Goal: Information Seeking & Learning: Learn about a topic

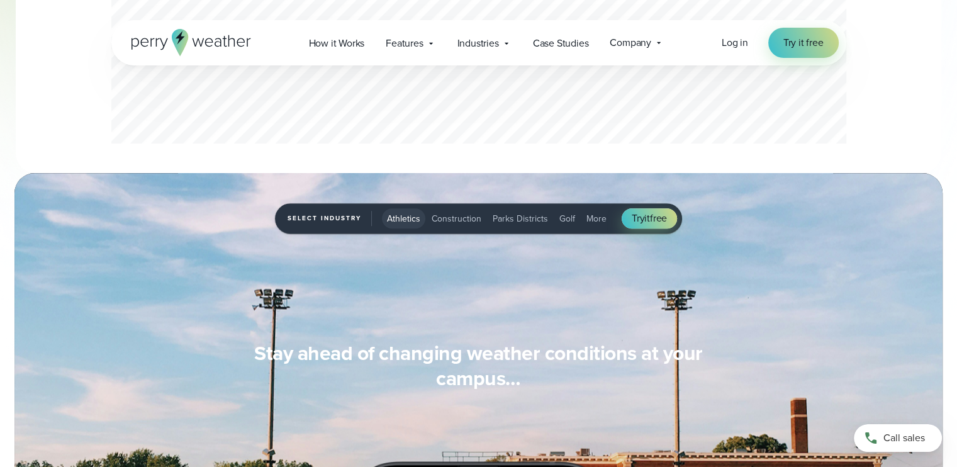
scroll to position [1007, 0]
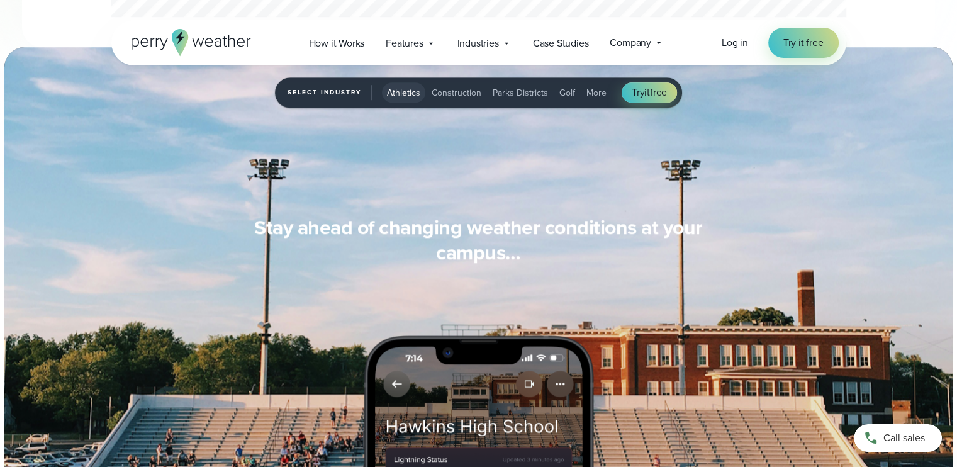
click at [514, 94] on span "Parks Districts" at bounding box center [520, 92] width 55 height 13
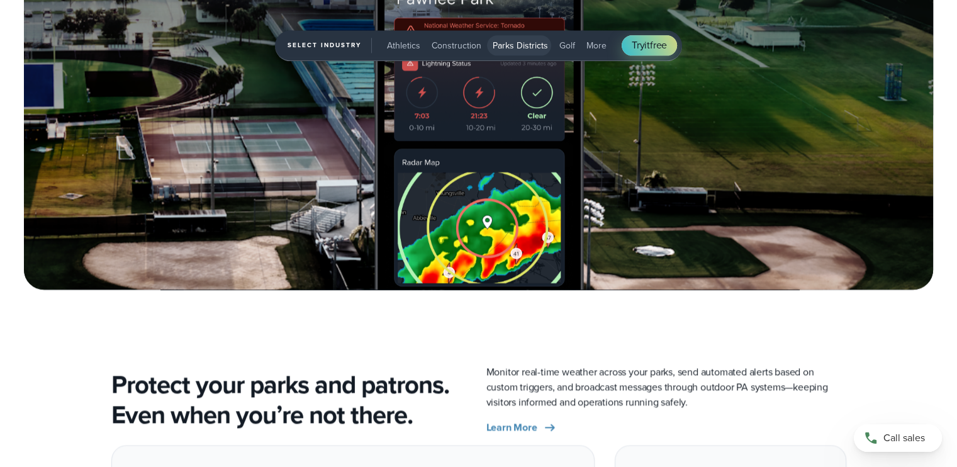
scroll to position [1825, 0]
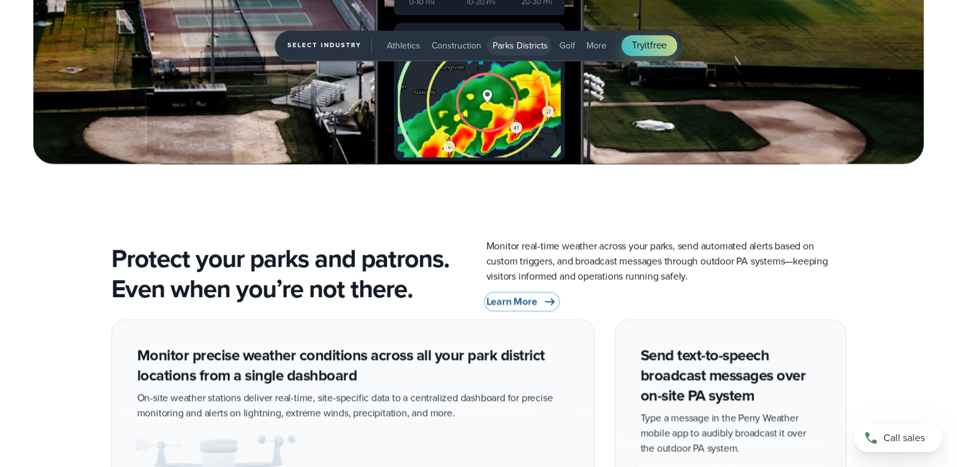
click at [514, 301] on span "Learn More" at bounding box center [511, 301] width 51 height 15
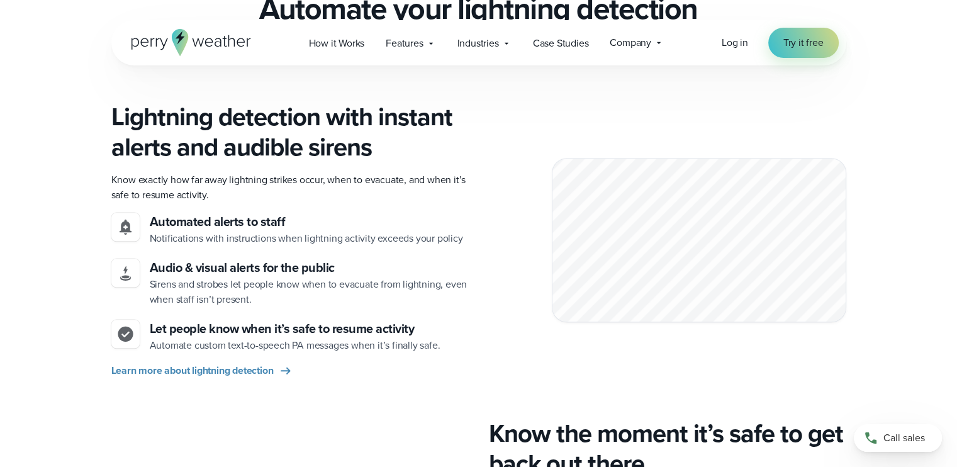
scroll to position [1322, 0]
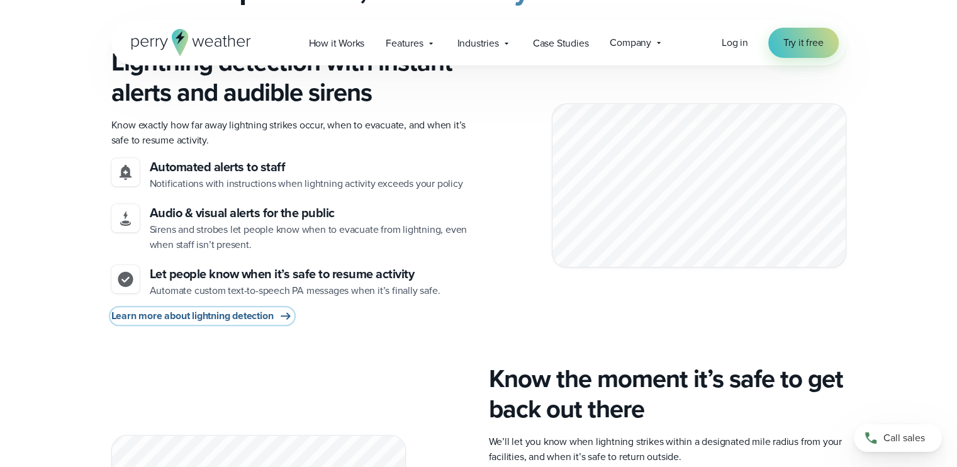
click at [242, 321] on span "Learn more about lightning detection" at bounding box center [192, 315] width 162 height 15
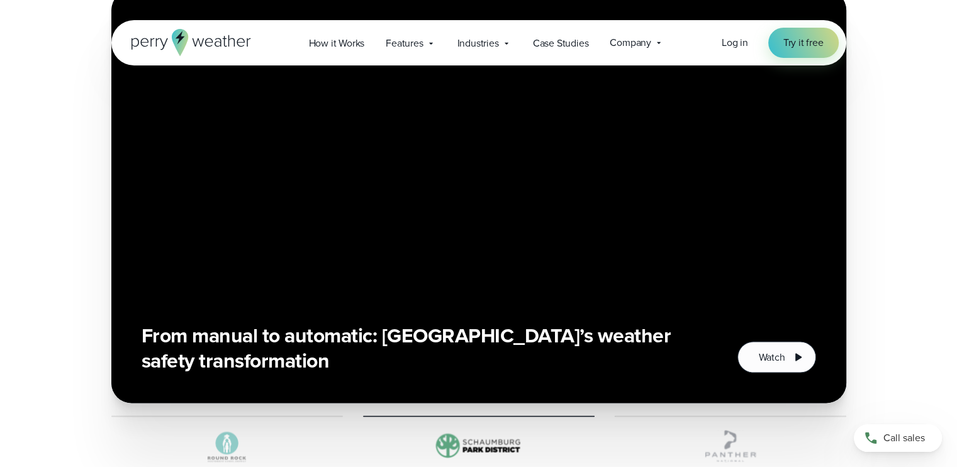
scroll to position [1873, 0]
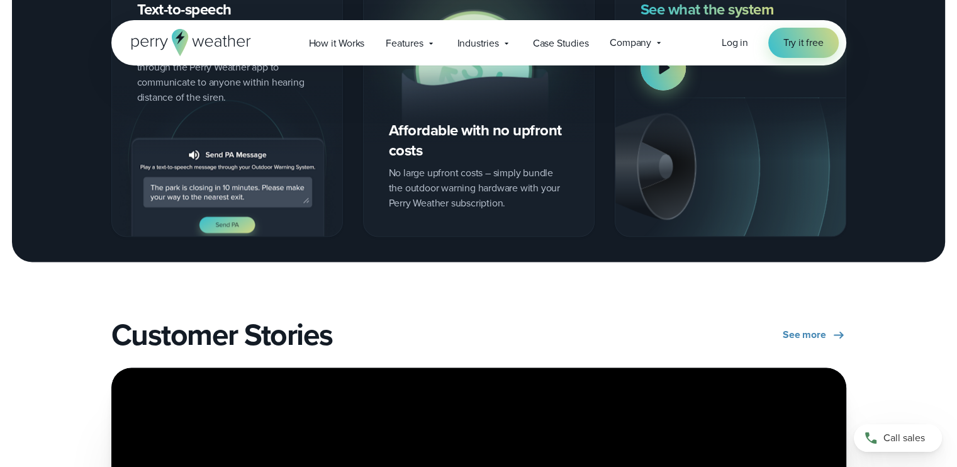
click at [649, 97] on div "See what the system sounds like" at bounding box center [731, 105] width 232 height 263
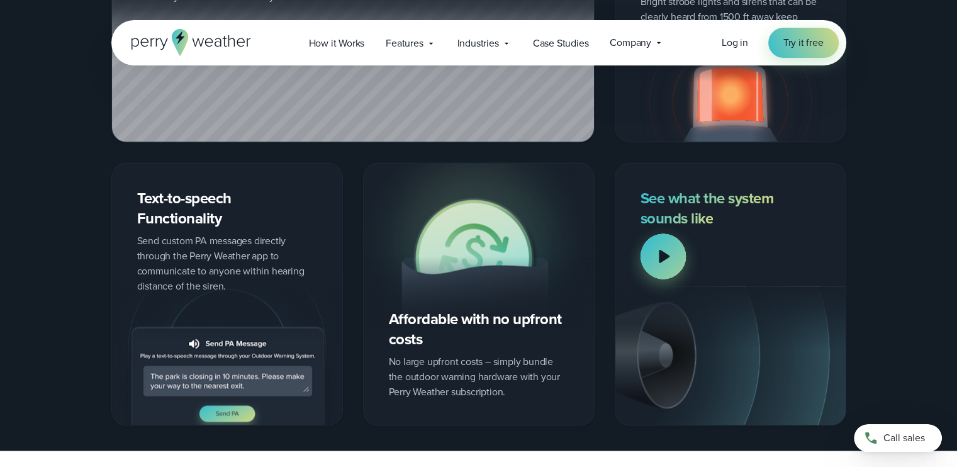
click at [665, 256] on div at bounding box center [663, 255] width 45 height 45
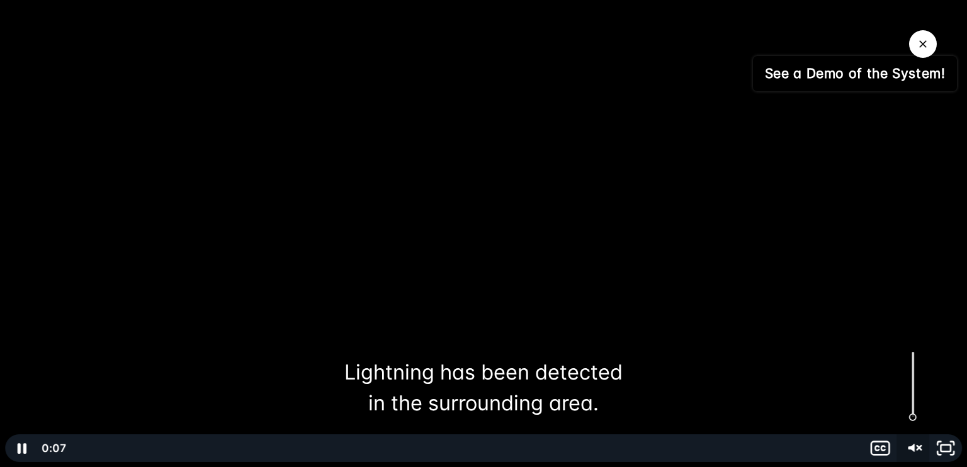
click at [914, 447] on icon "Unmute" at bounding box center [912, 448] width 33 height 28
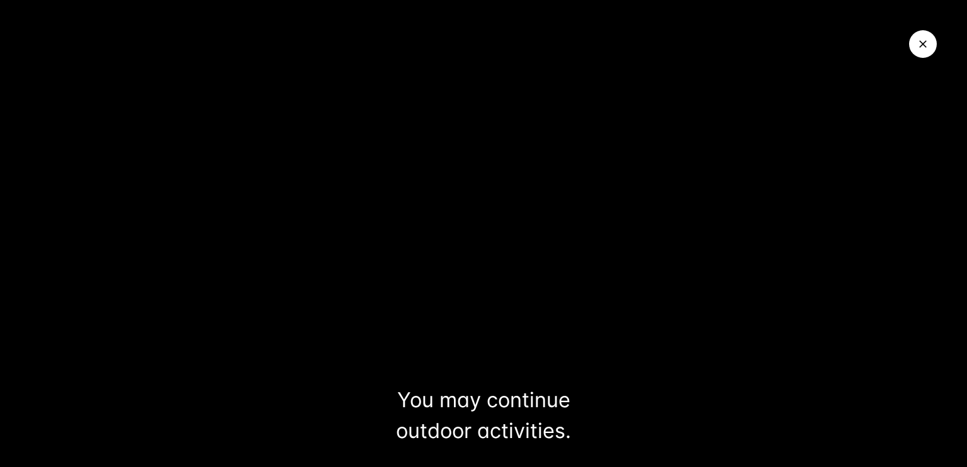
click at [923, 48] on icon "Close Video" at bounding box center [922, 44] width 13 height 13
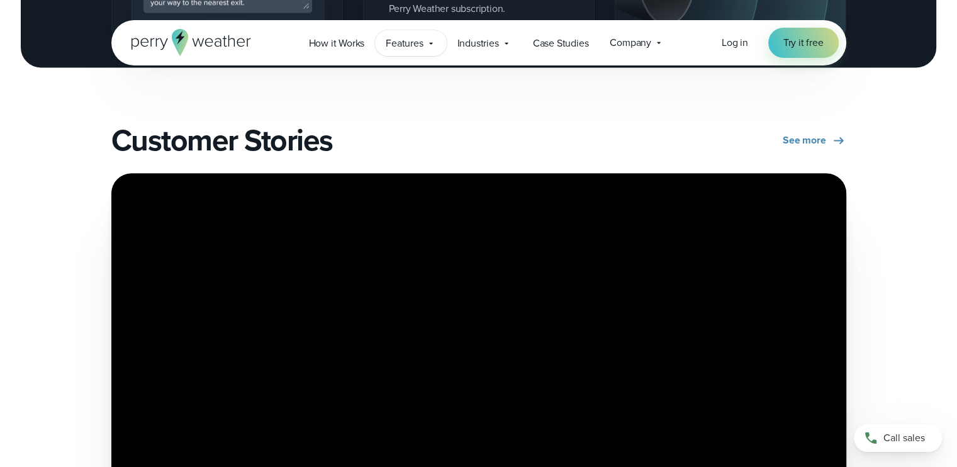
scroll to position [1936, 0]
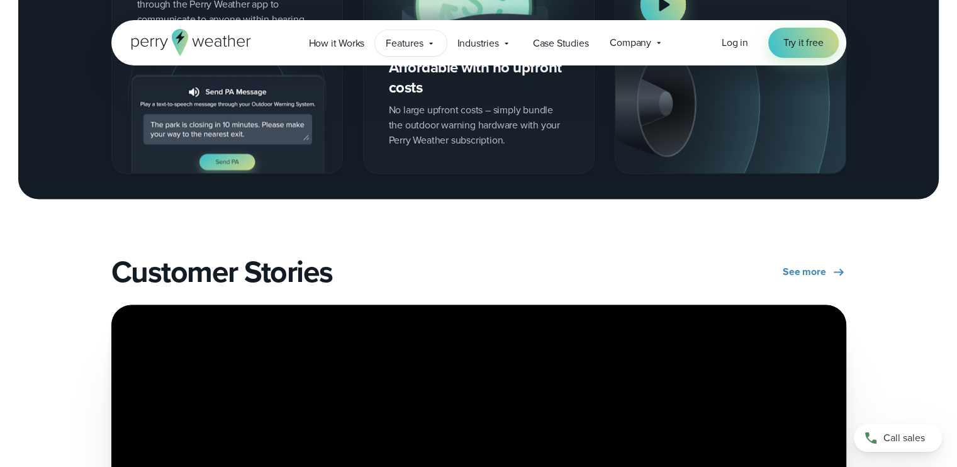
click at [412, 43] on span "Features" at bounding box center [404, 43] width 37 height 15
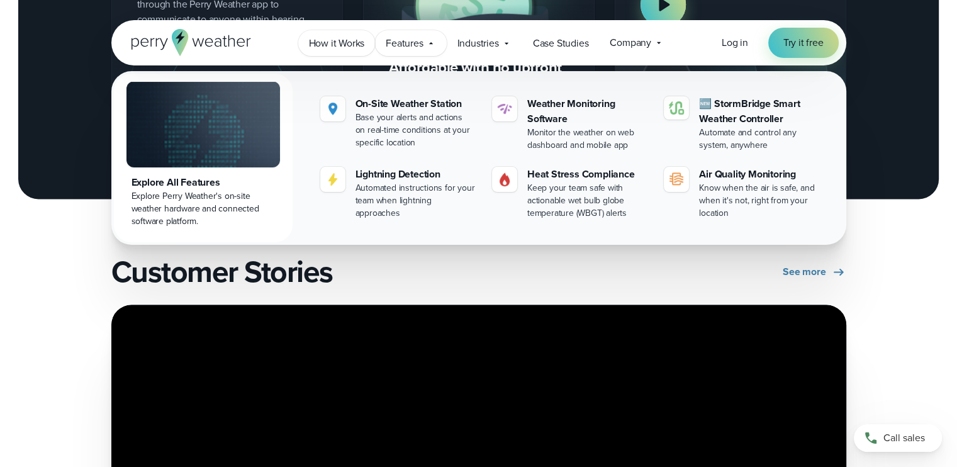
click at [351, 48] on span "How it Works" at bounding box center [337, 43] width 56 height 15
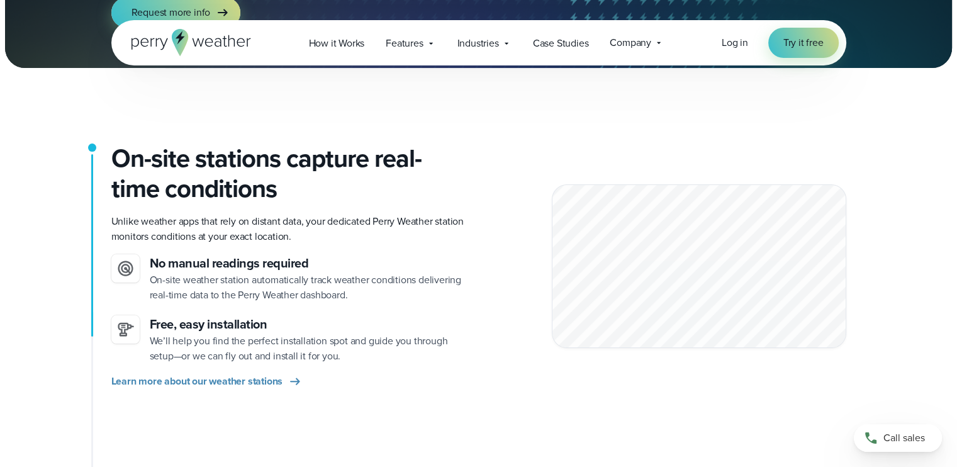
scroll to position [252, 0]
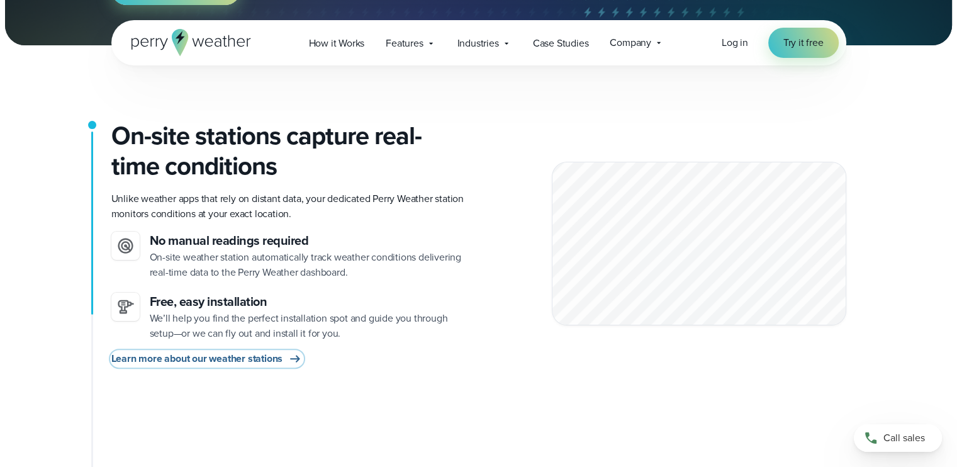
click at [214, 362] on span "Learn more about our weather stations" at bounding box center [197, 358] width 172 height 15
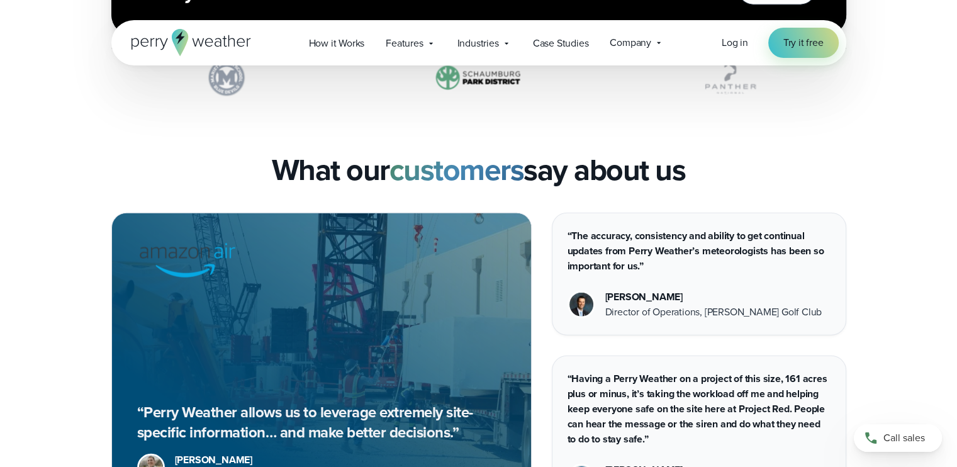
scroll to position [2958, 0]
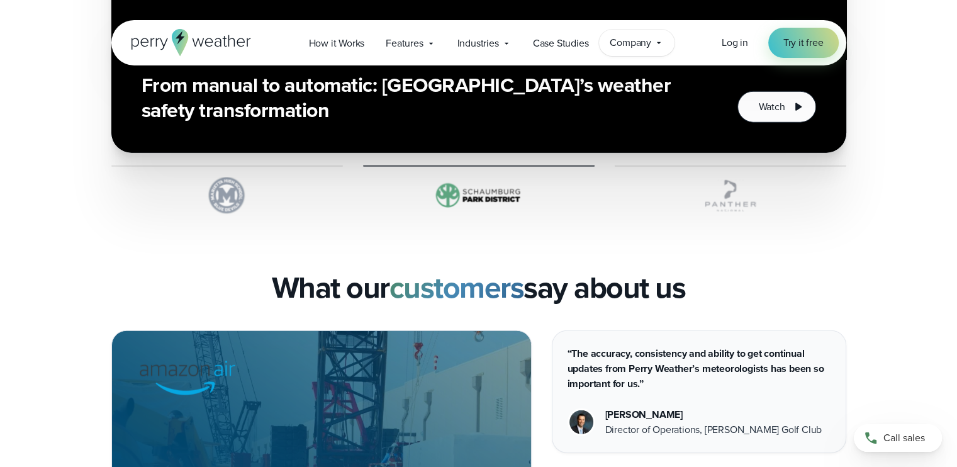
click at [635, 44] on span "Company" at bounding box center [631, 42] width 42 height 15
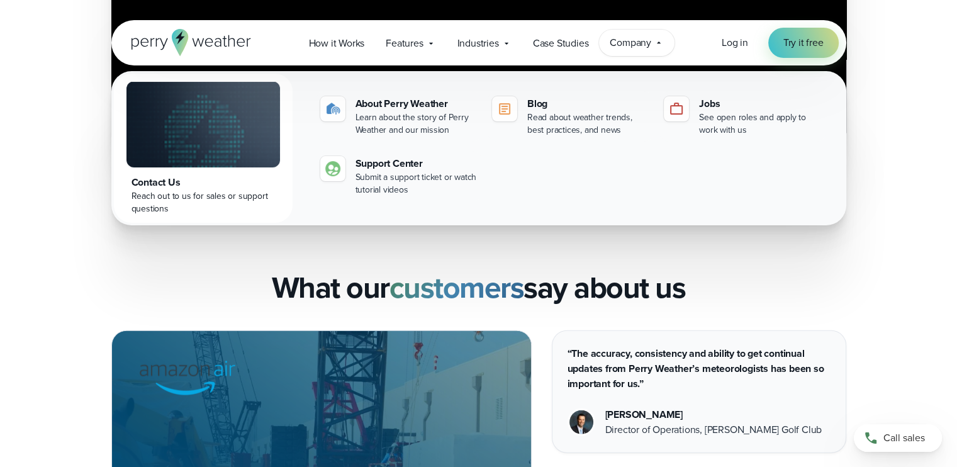
click at [635, 44] on span "Company" at bounding box center [631, 42] width 42 height 15
